Goal: Use online tool/utility: Utilize a website feature to perform a specific function

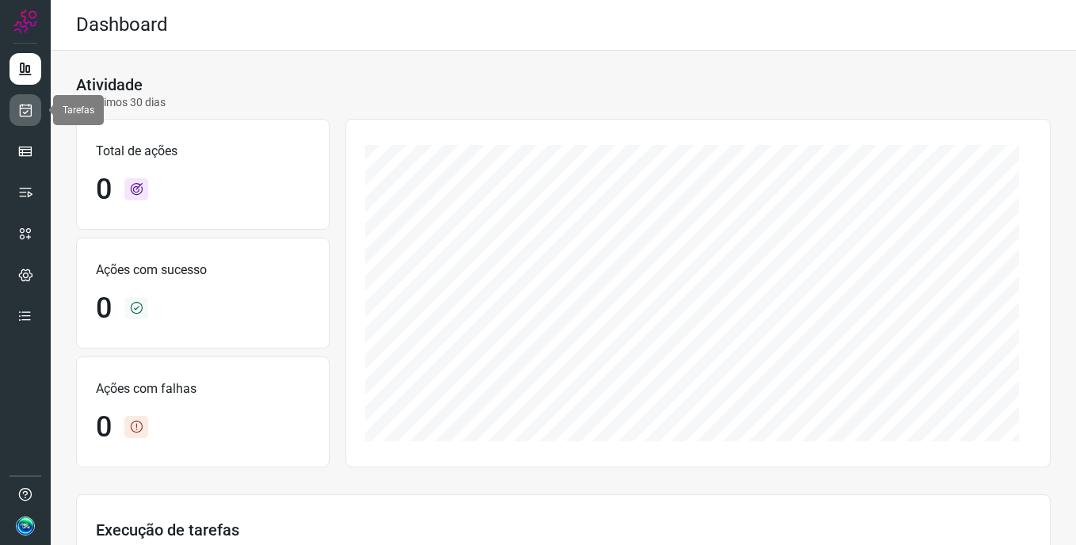
click at [23, 102] on icon at bounding box center [25, 110] width 17 height 16
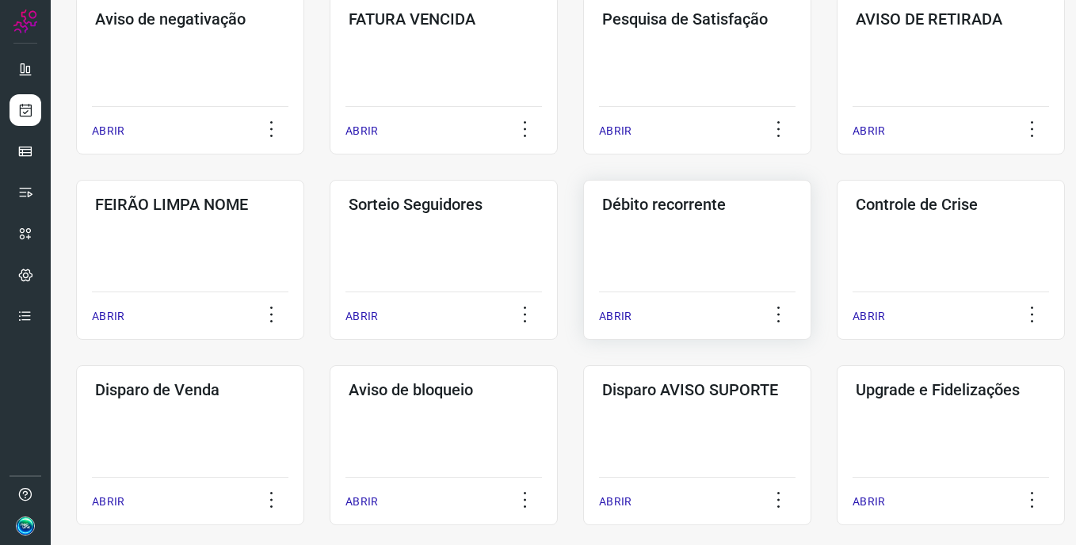
click at [707, 257] on div "Débito recorrente ABRIR" at bounding box center [697, 260] width 228 height 160
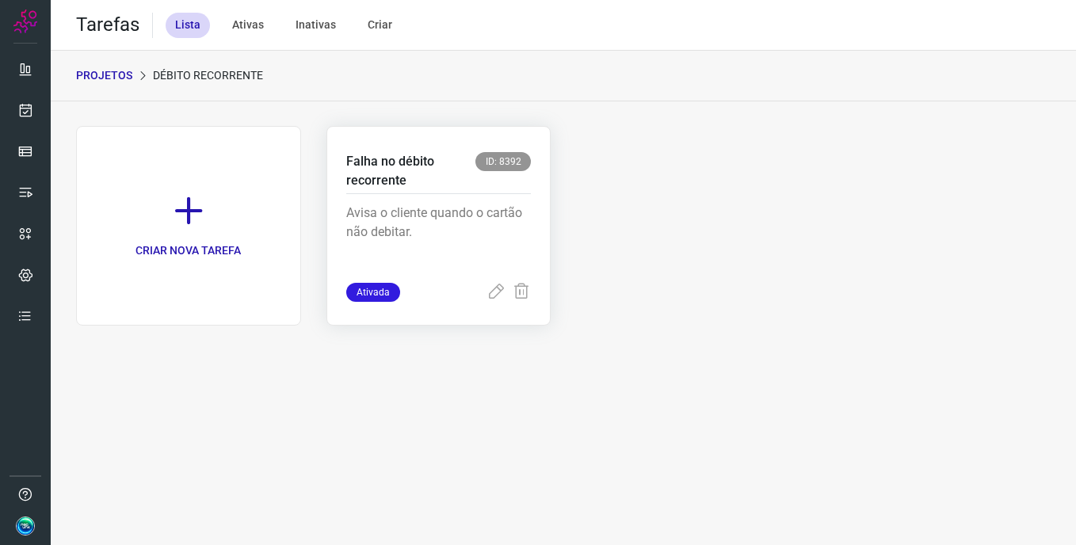
click at [429, 210] on p "Avisa o cliente quando o cartão não debitar." at bounding box center [438, 243] width 185 height 79
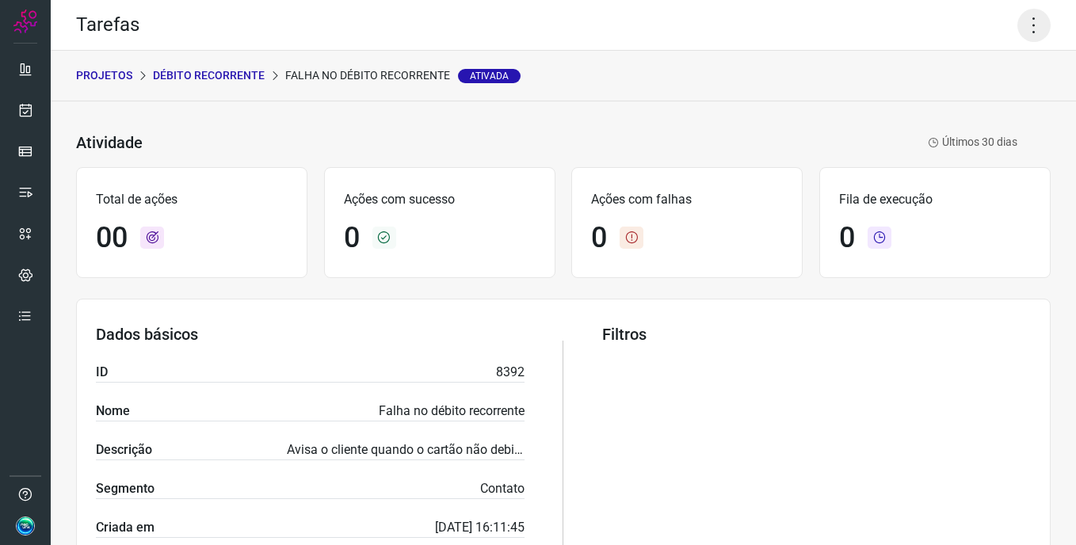
click at [1017, 13] on icon at bounding box center [1033, 25] width 33 height 33
click at [948, 107] on li "Executar" at bounding box center [966, 103] width 144 height 25
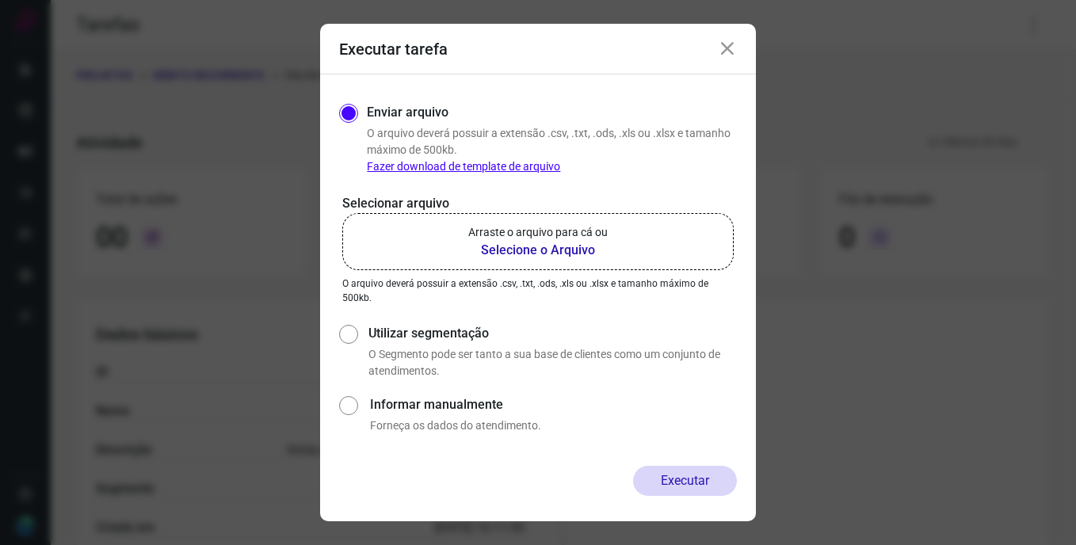
click at [529, 238] on p "Arraste o arquivo para cá ou" at bounding box center [537, 232] width 139 height 17
click at [0, 0] on input "Arraste o arquivo para cá ou Selecione o Arquivo" at bounding box center [0, 0] width 0 height 0
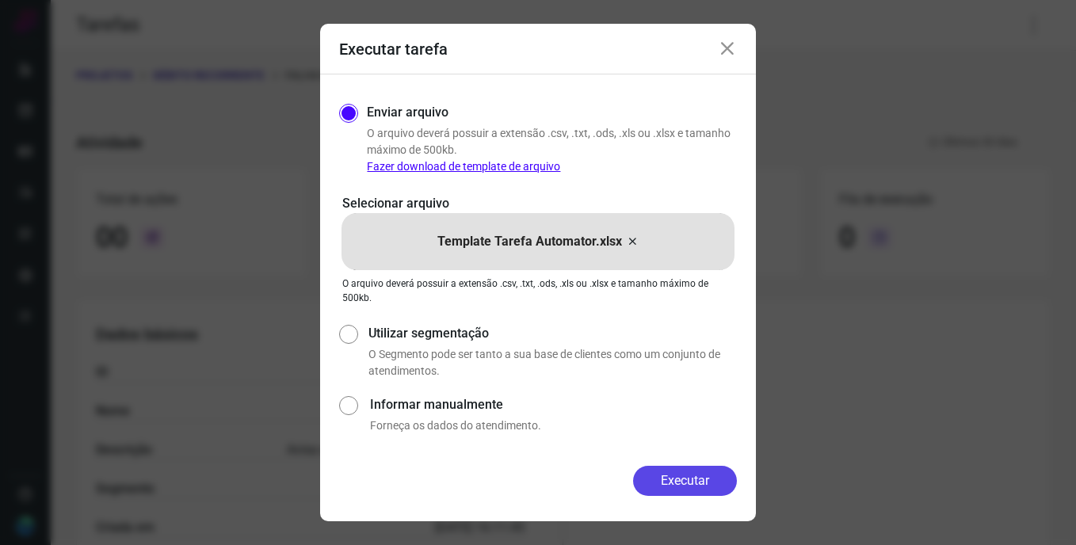
click at [698, 489] on button "Executar" at bounding box center [685, 481] width 104 height 30
